Goal: Check status

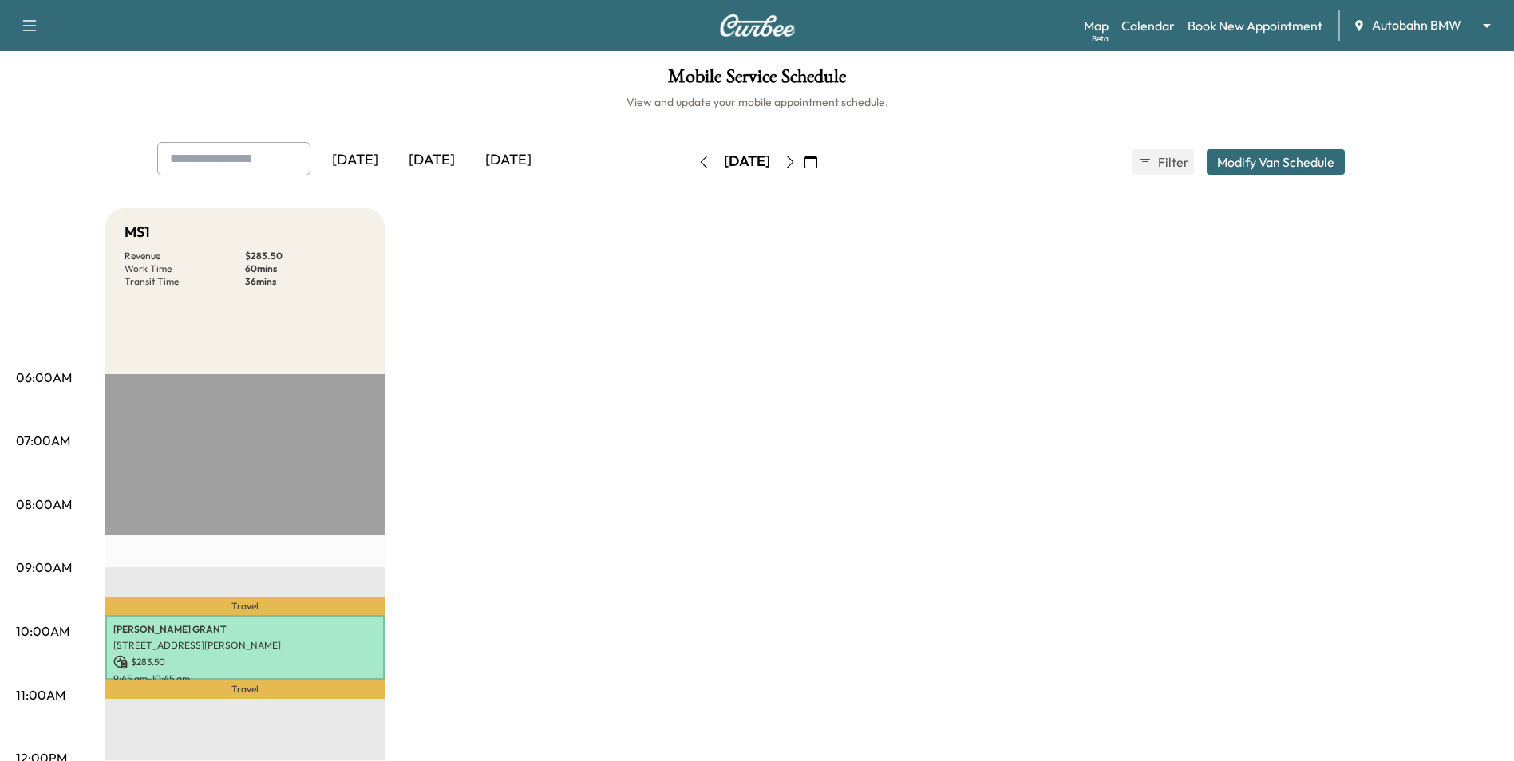
click at [690, 168] on button "button" at bounding box center [703, 162] width 27 height 26
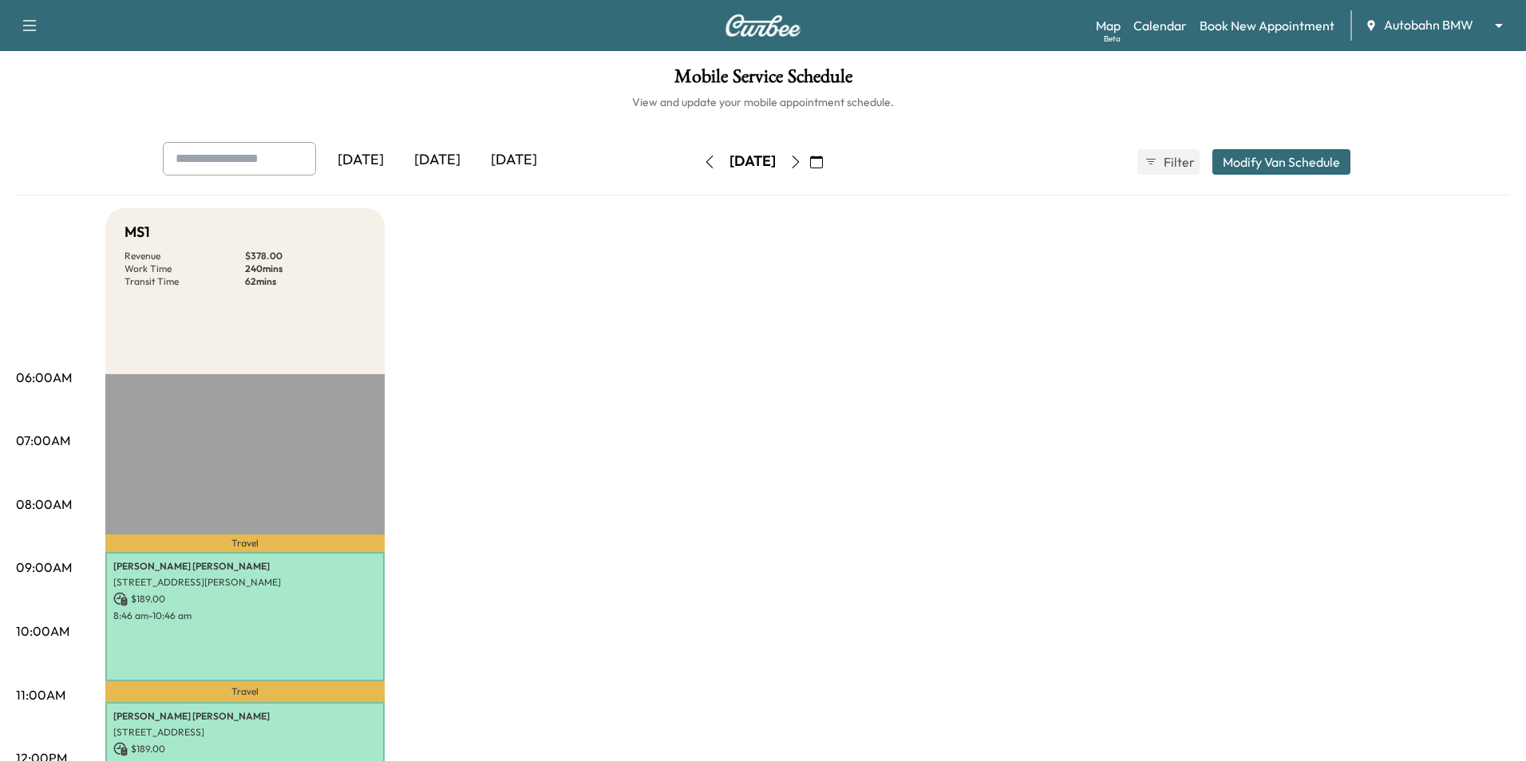
click at [1415, 34] on body "Support Log Out Map Beta Calendar Book New Appointment Autobahn BMW ******** ​ …" at bounding box center [763, 380] width 1526 height 761
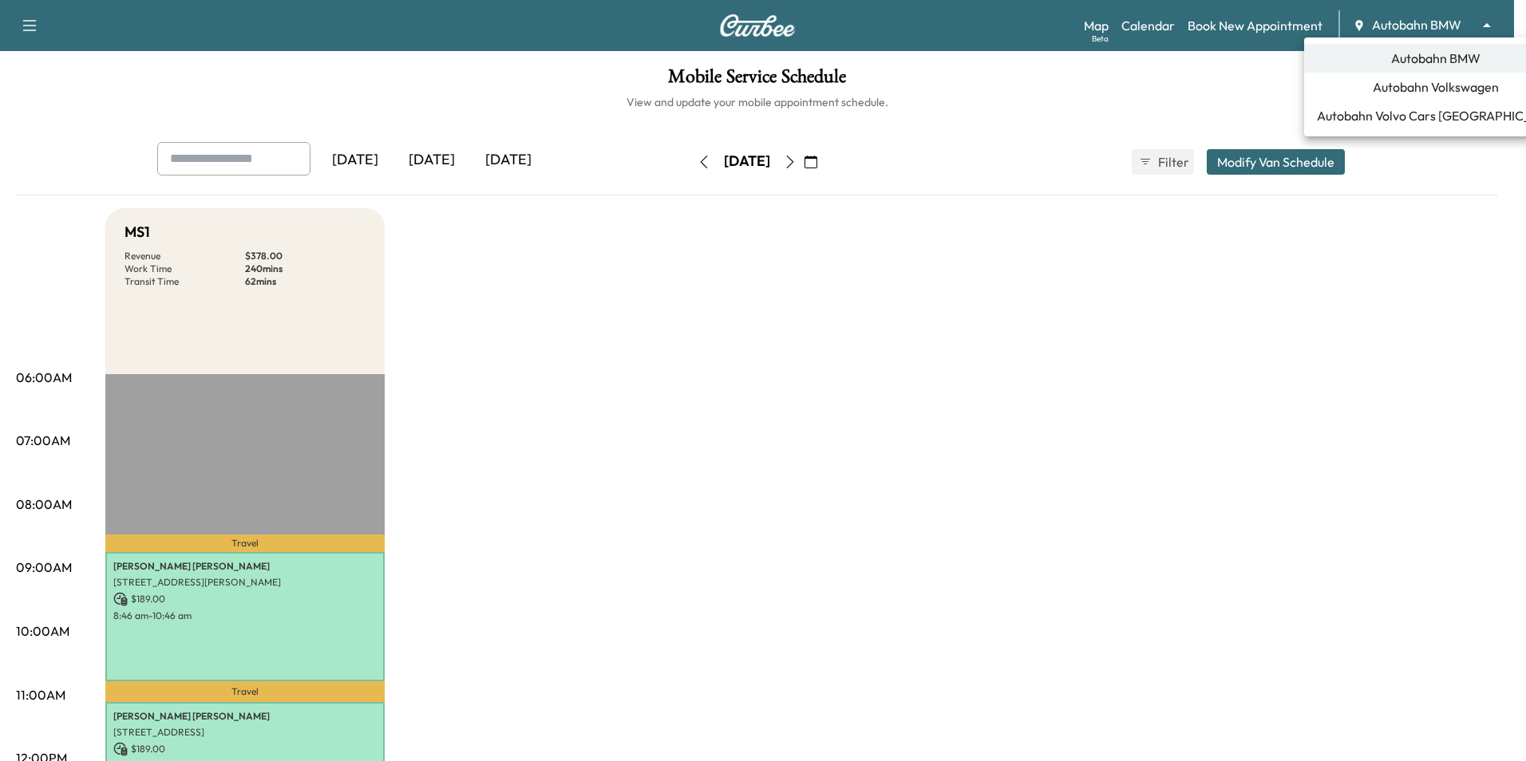
click at [1405, 91] on span "Autobahn Volkswagen" at bounding box center [1435, 86] width 126 height 19
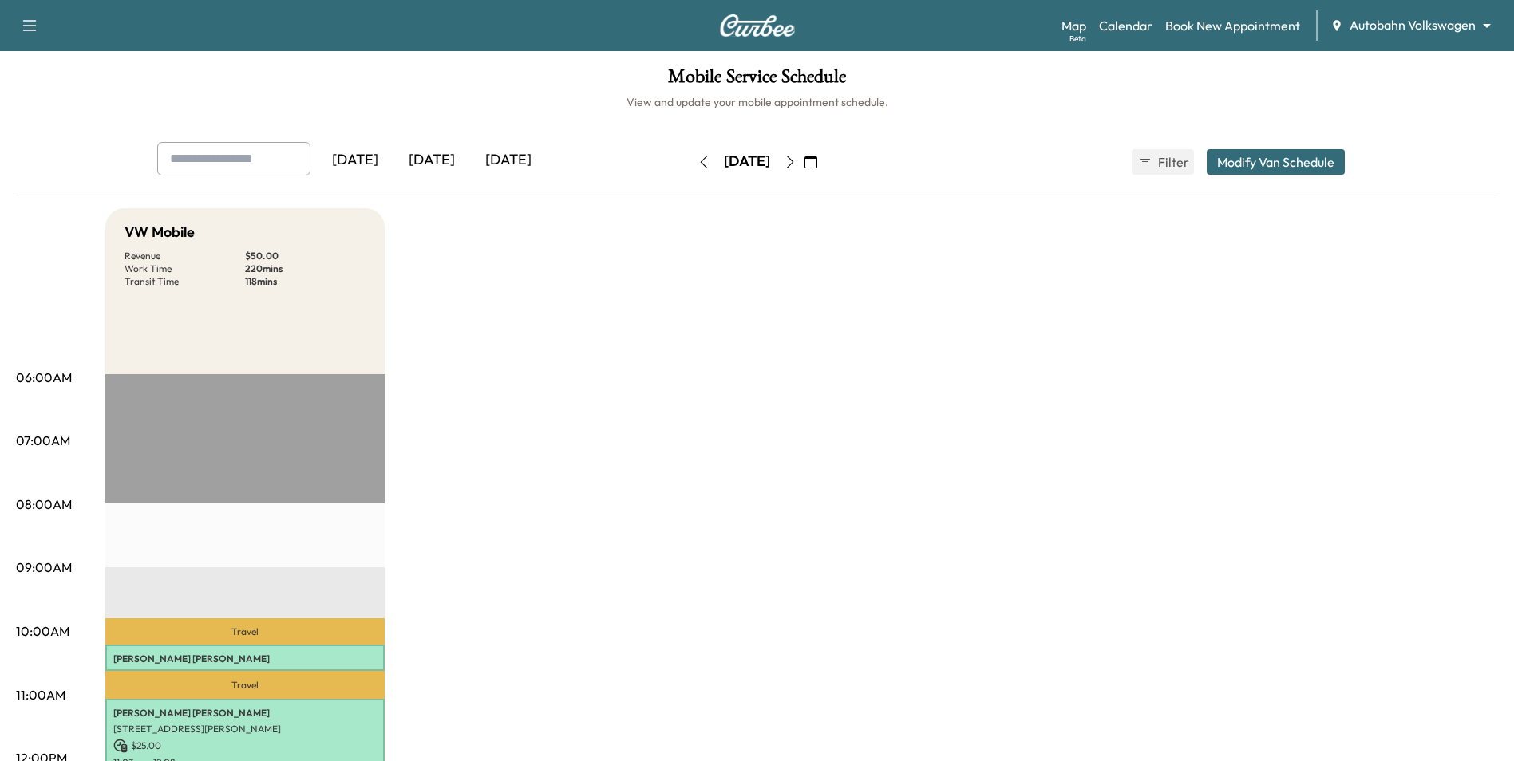
click at [804, 168] on button "button" at bounding box center [789, 162] width 27 height 26
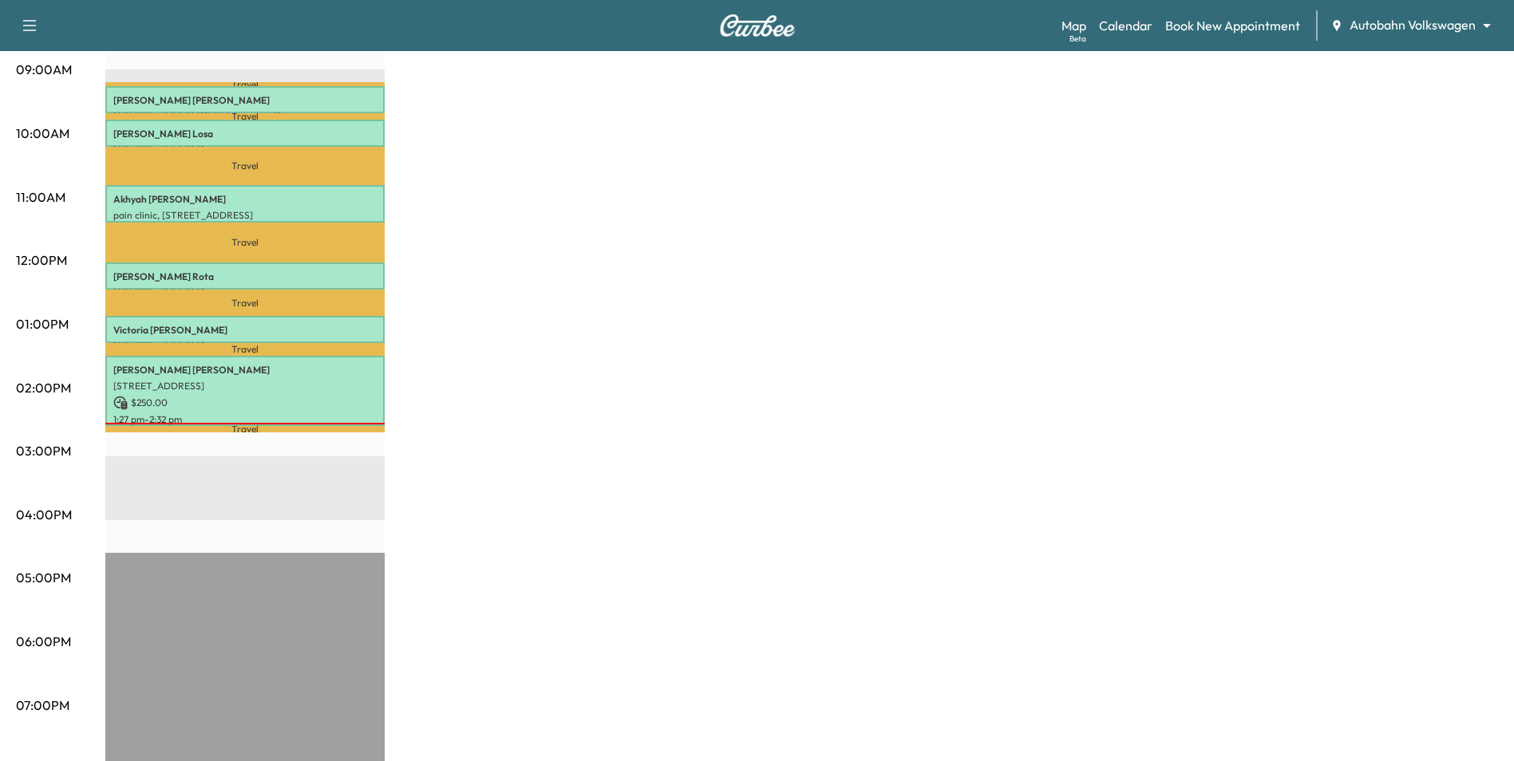
scroll to position [500, 0]
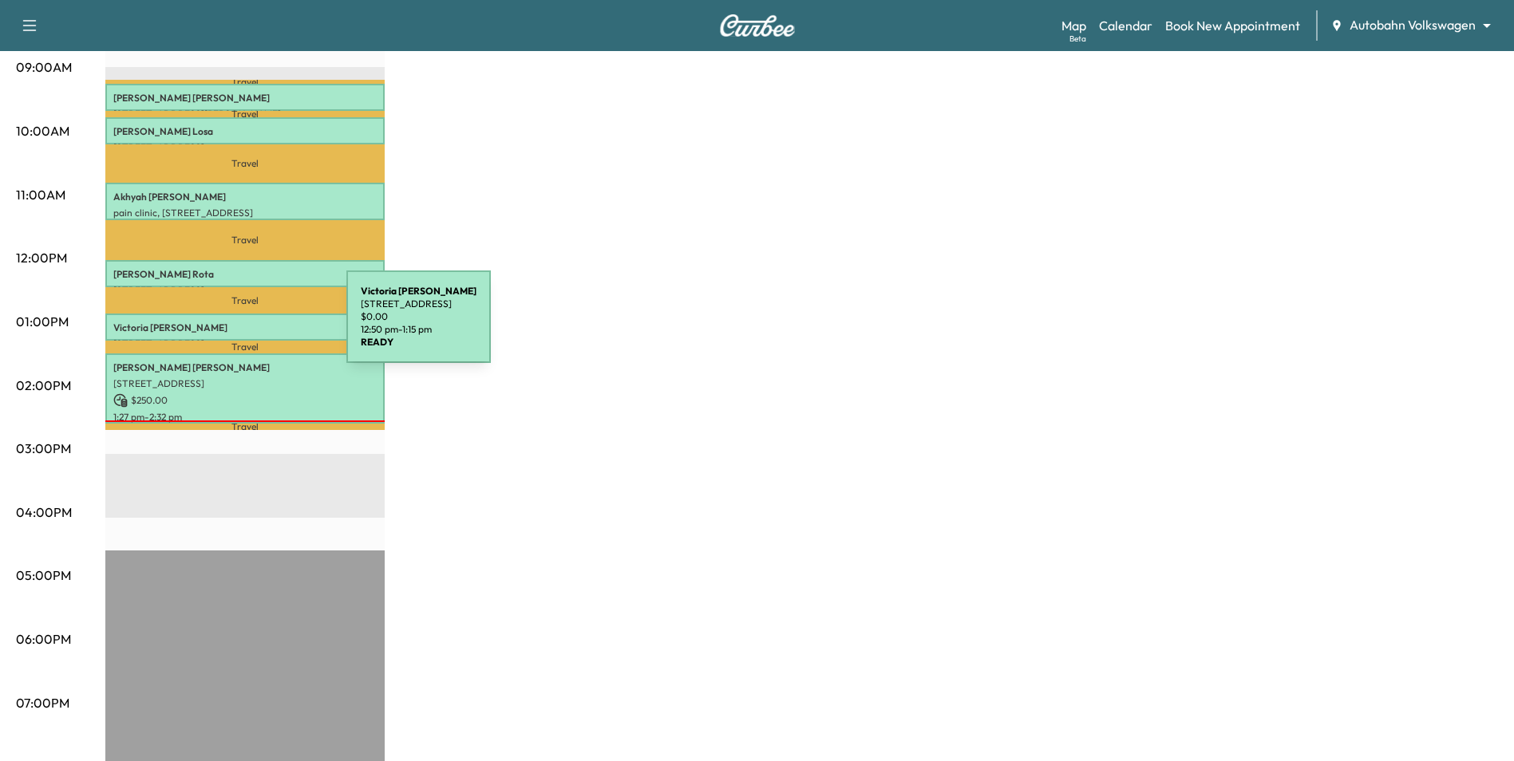
click at [227, 326] on p "[PERSON_NAME]" at bounding box center [244, 328] width 263 height 13
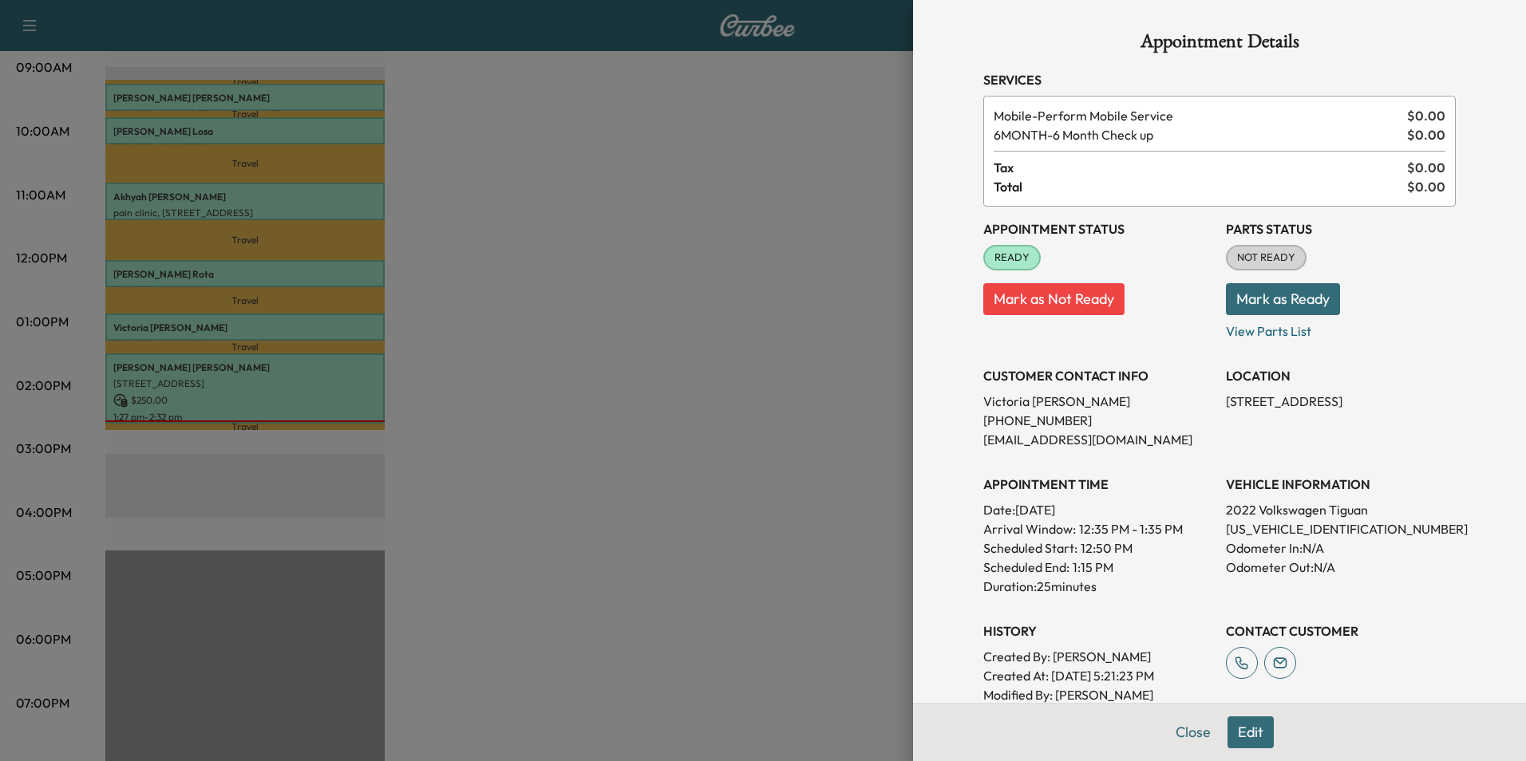
click at [573, 411] on div at bounding box center [763, 380] width 1526 height 761
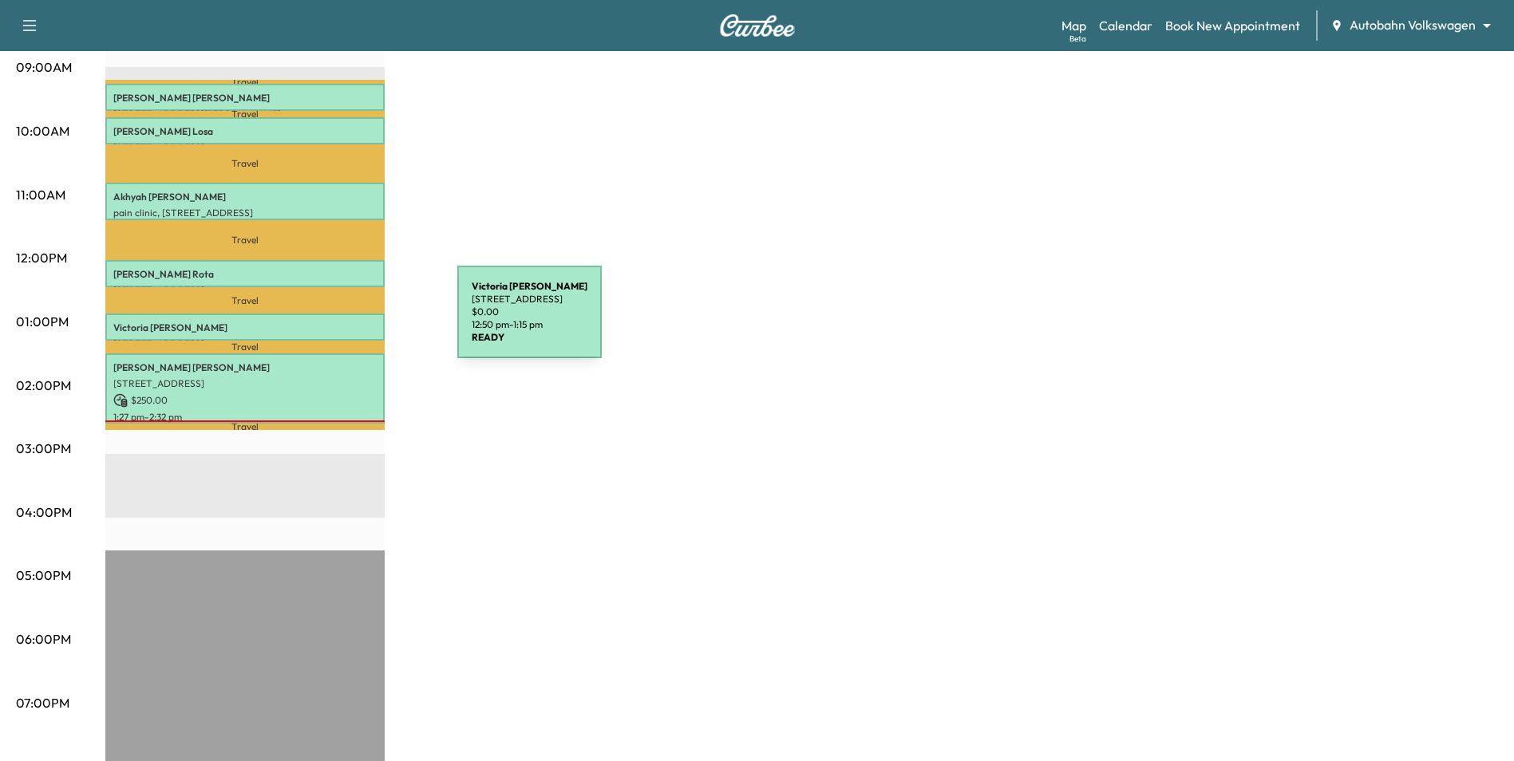
click at [338, 322] on p "[PERSON_NAME]" at bounding box center [244, 328] width 263 height 13
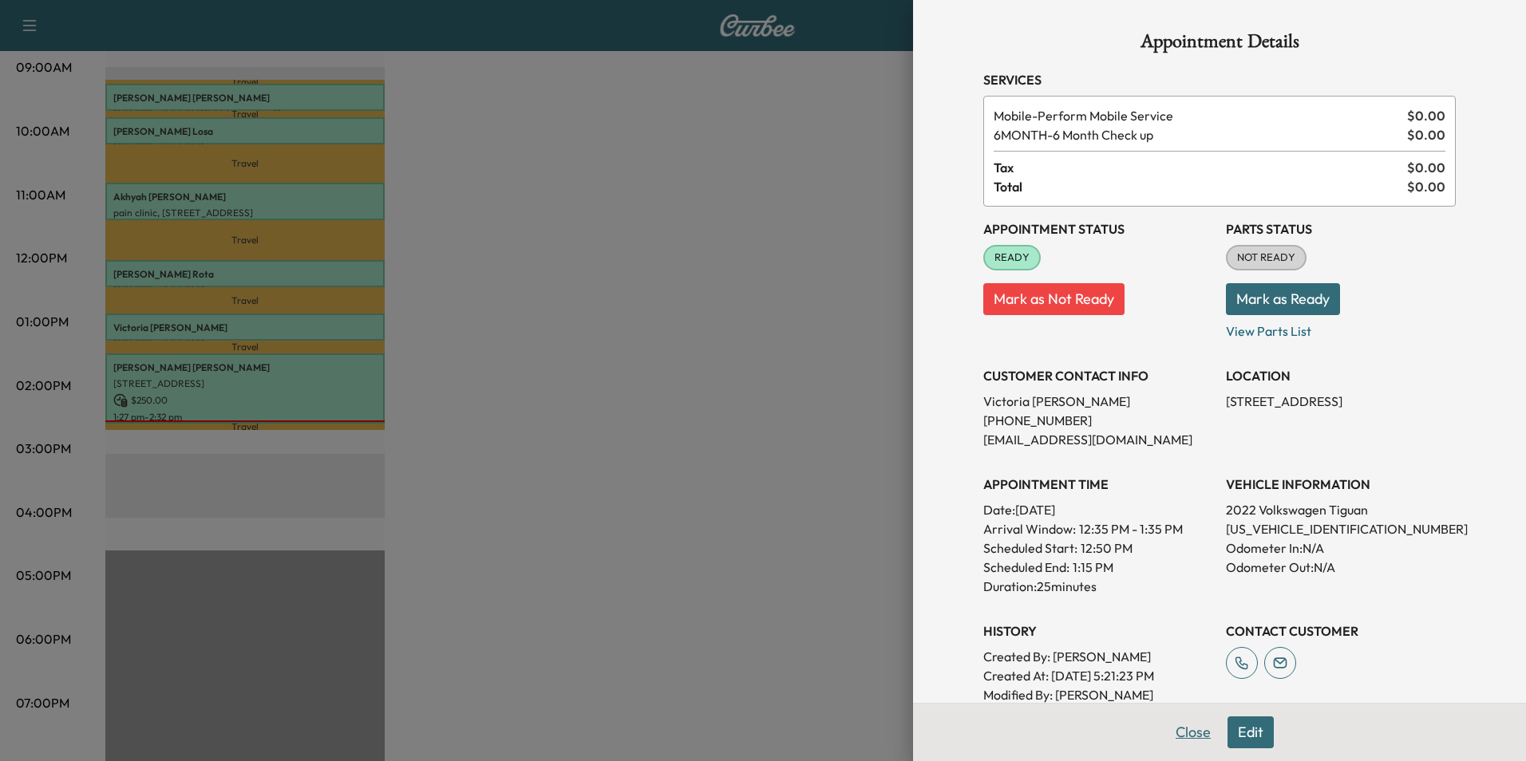
click at [1194, 736] on button "Close" at bounding box center [1193, 733] width 56 height 32
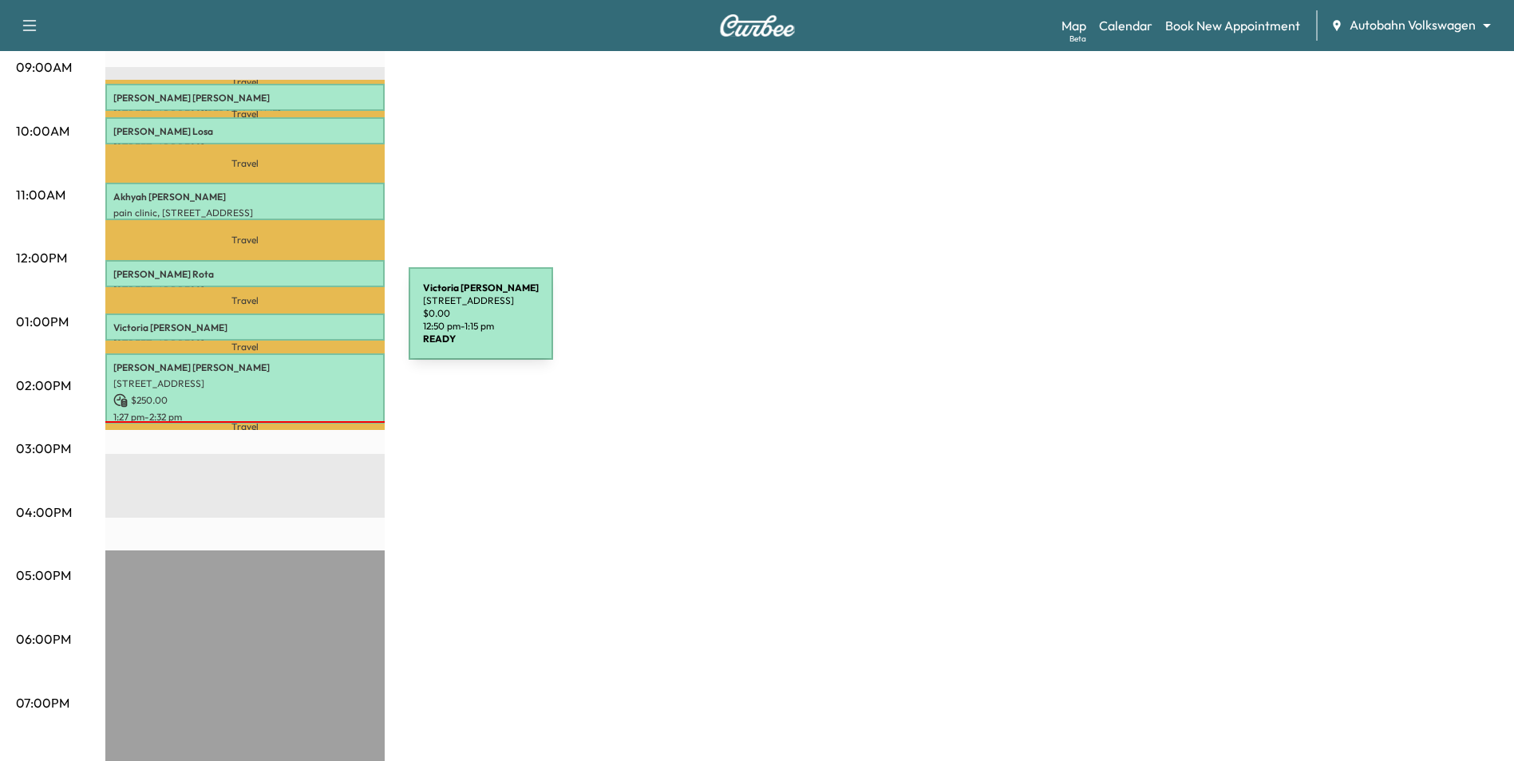
click at [289, 323] on p "[PERSON_NAME]" at bounding box center [244, 328] width 263 height 13
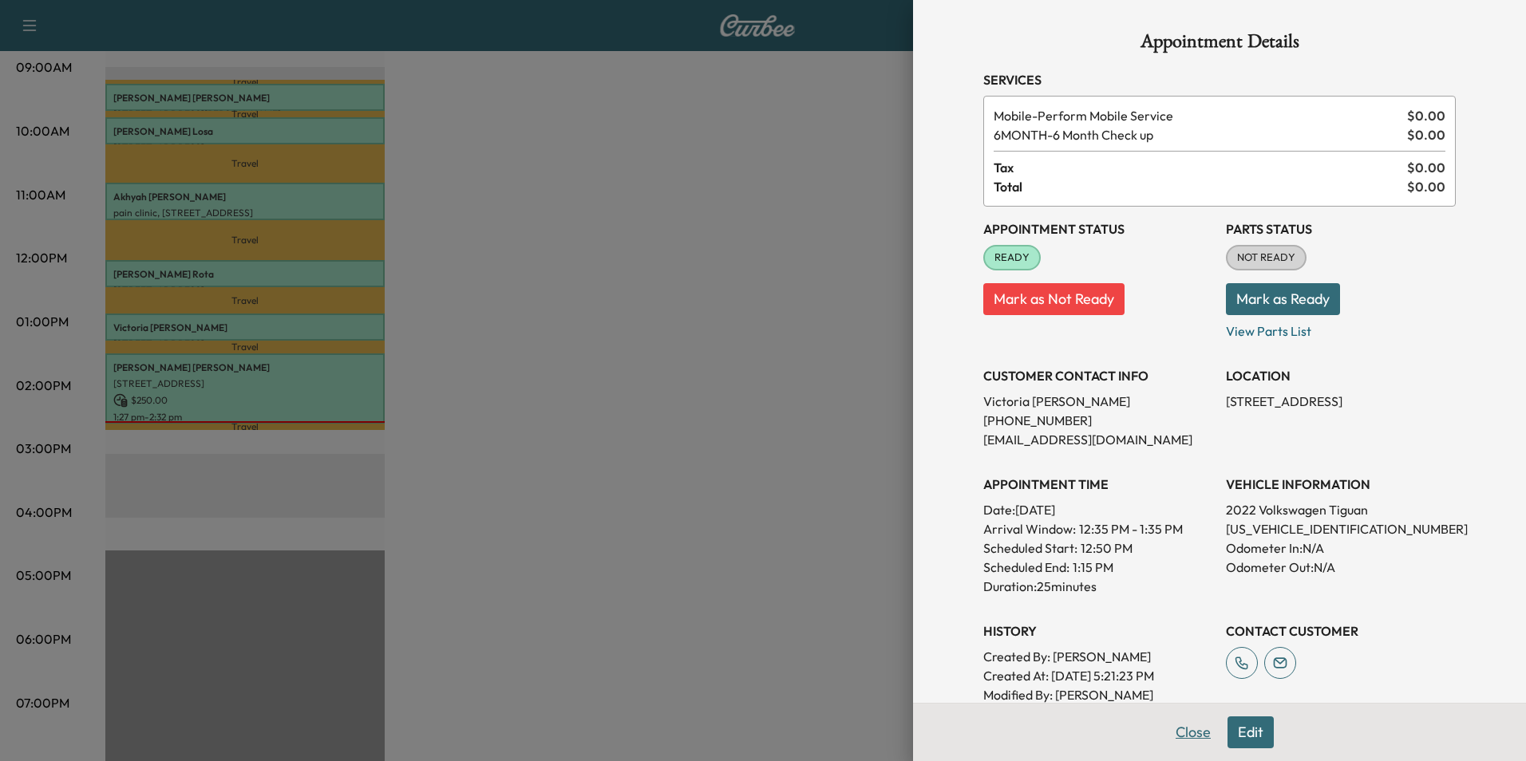
click at [1165, 732] on button "Close" at bounding box center [1193, 733] width 56 height 32
